Goal: Information Seeking & Learning: Compare options

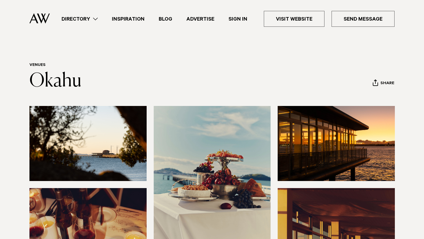
scroll to position [260, 0]
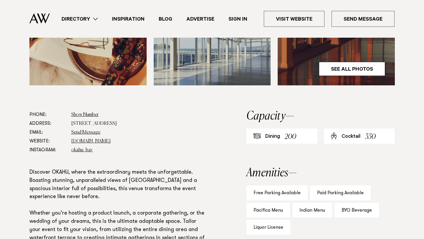
click at [93, 21] on link "Directory" at bounding box center [80, 19] width 50 height 8
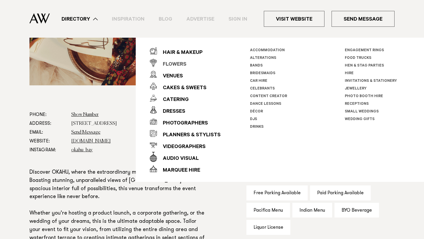
click at [173, 65] on div "Flowers" at bounding box center [171, 65] width 29 height 12
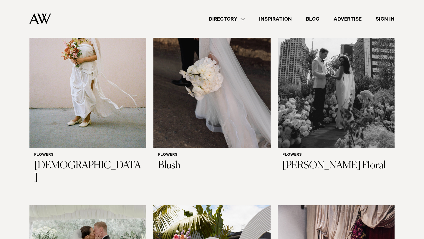
scroll to position [642, 0]
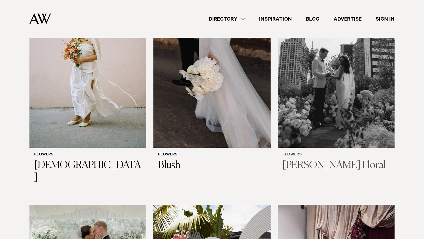
click at [320, 113] on img at bounding box center [336, 69] width 117 height 157
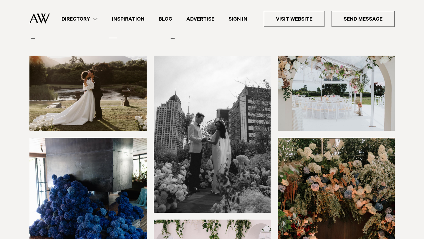
scroll to position [52, 0]
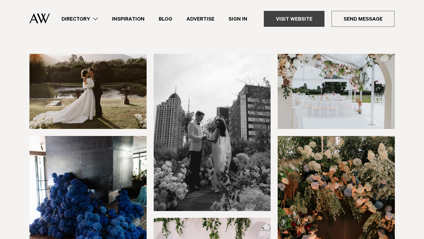
click at [300, 21] on link "Visit Website" at bounding box center [294, 19] width 61 height 16
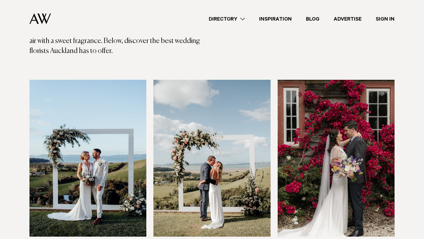
scroll to position [138, 0]
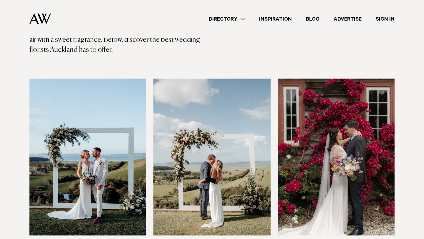
click at [89, 171] on img at bounding box center [87, 157] width 117 height 157
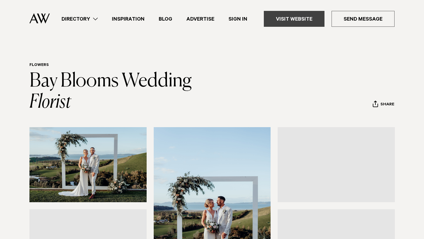
click at [286, 21] on link "Visit Website" at bounding box center [294, 19] width 61 height 16
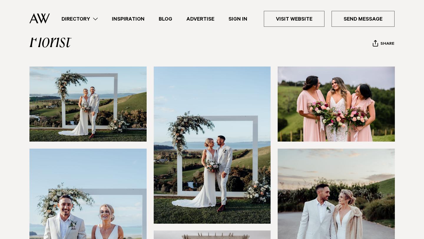
scroll to position [123, 0]
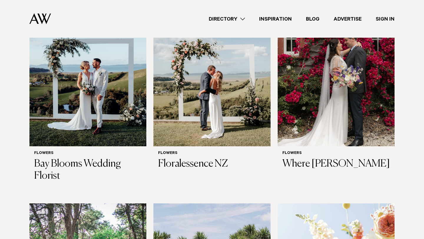
scroll to position [227, 0]
click at [203, 91] on img at bounding box center [212, 68] width 117 height 157
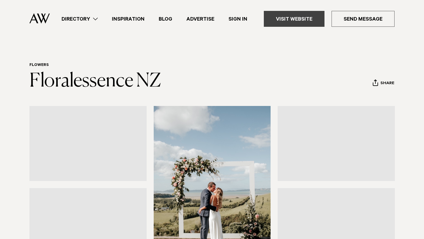
click at [278, 21] on link "Visit Website" at bounding box center [294, 19] width 61 height 16
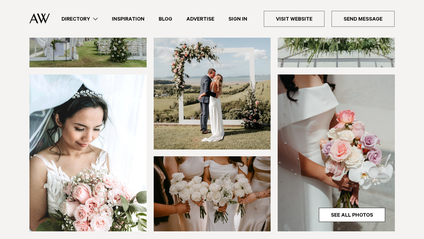
scroll to position [114, 0]
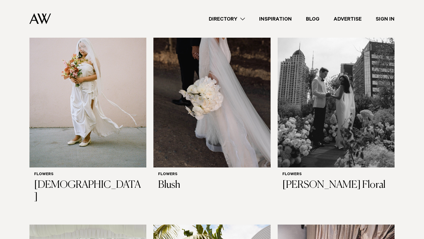
scroll to position [622, 0]
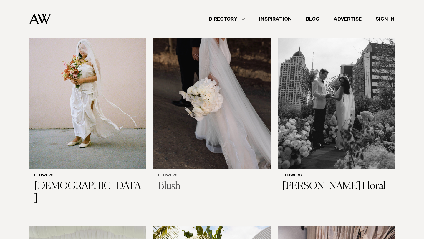
click at [206, 139] on img at bounding box center [212, 90] width 117 height 157
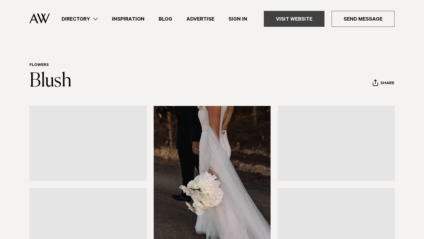
click at [291, 20] on link "Visit Website" at bounding box center [294, 19] width 61 height 16
